Goal: Check status: Check status

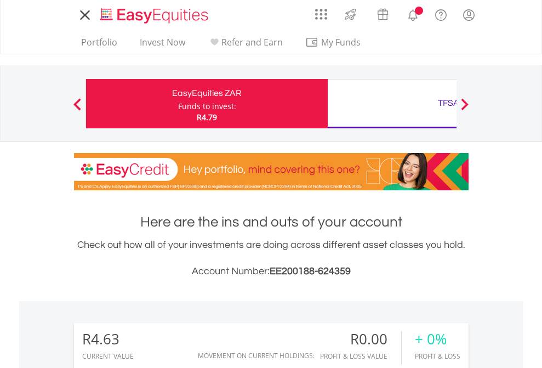
scroll to position [105, 172]
click at [178, 104] on div "Funds to invest:" at bounding box center [207, 106] width 58 height 11
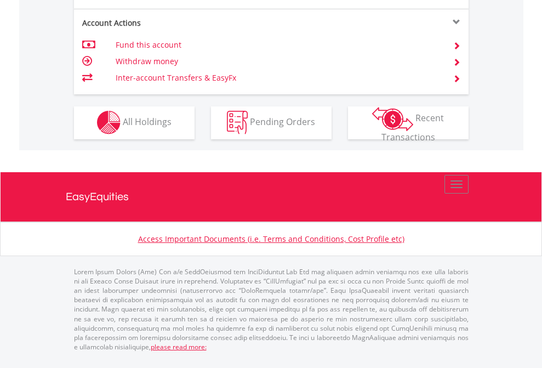
scroll to position [1025, 0]
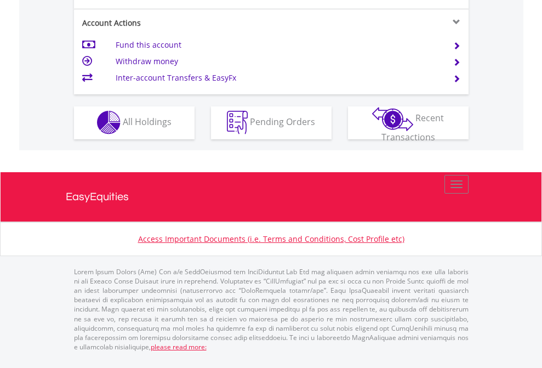
scroll to position [1025, 0]
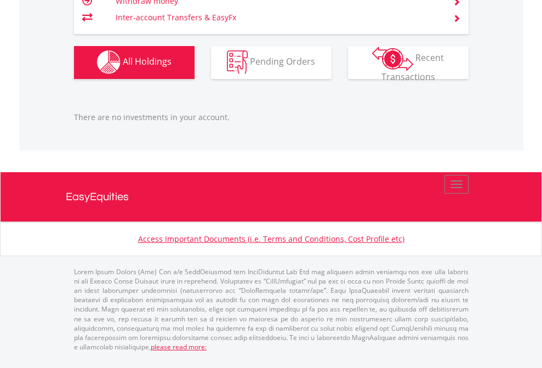
scroll to position [1085, 0]
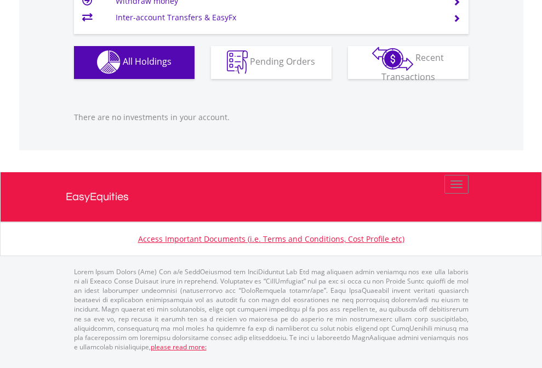
scroll to position [105, 172]
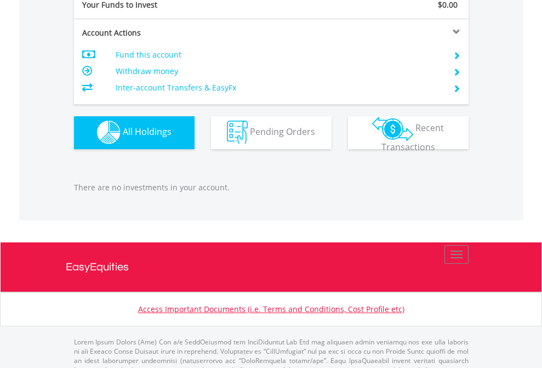
scroll to position [1085, 0]
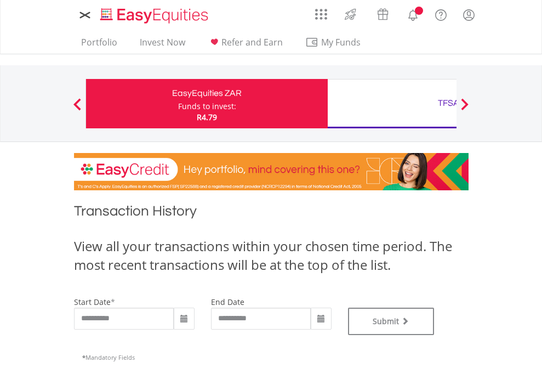
type input "**********"
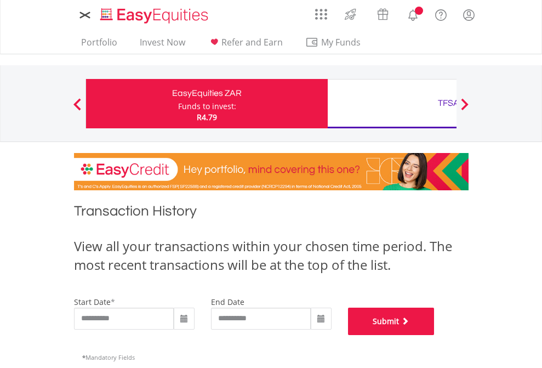
click at [435, 335] on button "Submit" at bounding box center [391, 320] width 87 height 27
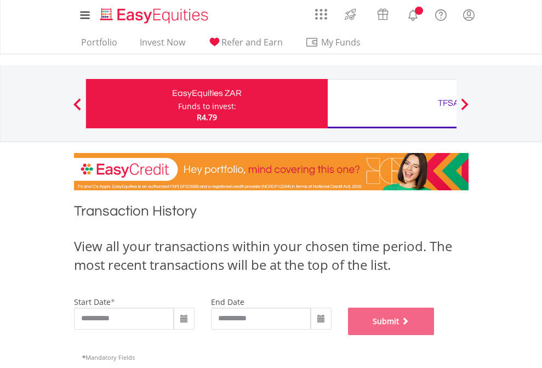
scroll to position [444, 0]
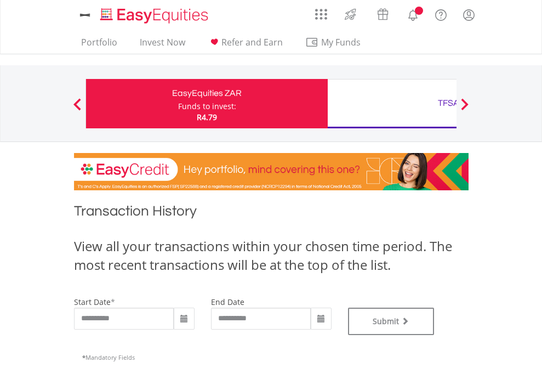
click at [392, 104] on div "TFSA" at bounding box center [448, 102] width 229 height 15
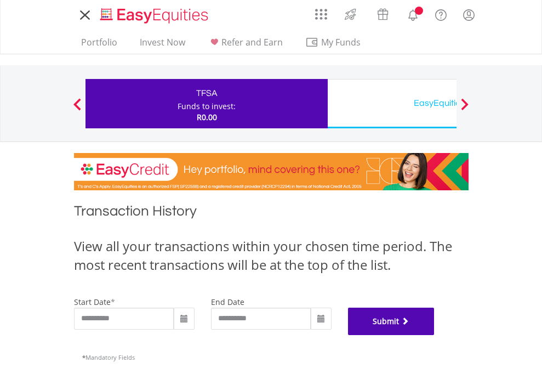
click at [435, 335] on button "Submit" at bounding box center [391, 320] width 87 height 27
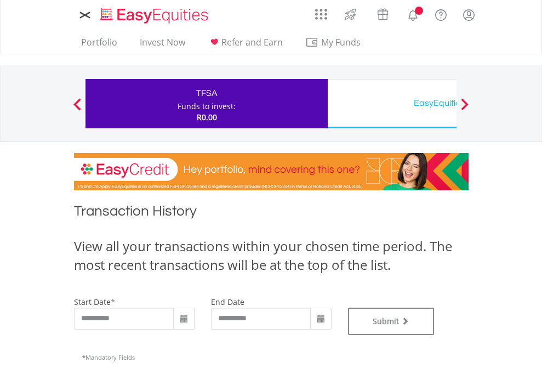
click at [392, 104] on div "EasyEquities USD" at bounding box center [448, 102] width 229 height 15
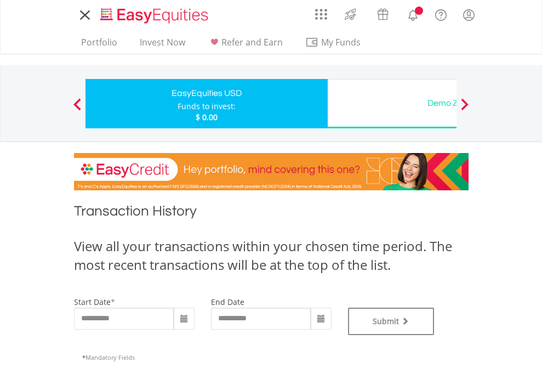
type input "**********"
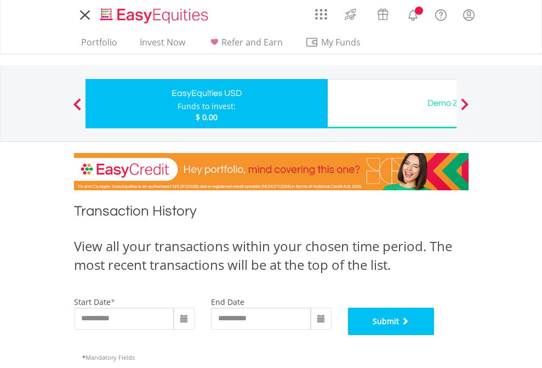
click at [435, 335] on button "Submit" at bounding box center [391, 320] width 87 height 27
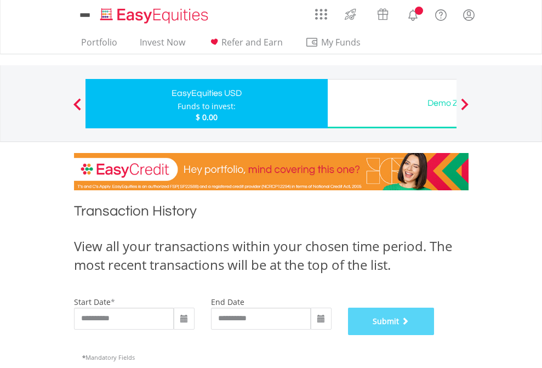
scroll to position [444, 0]
